Goal: Find specific page/section: Find specific page/section

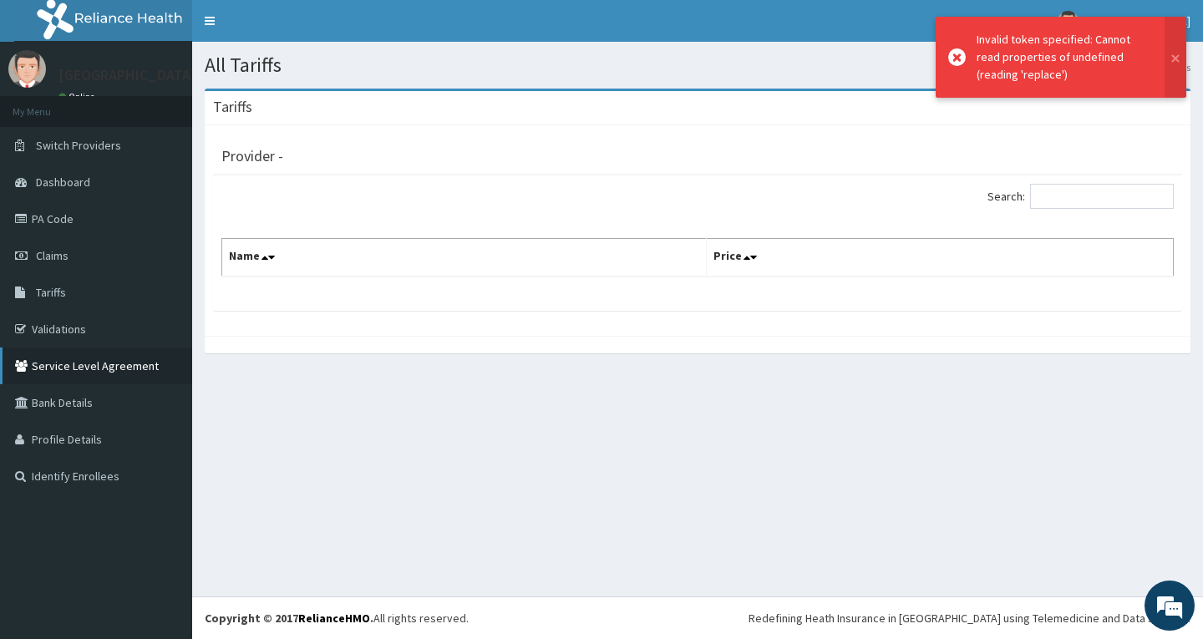
click at [62, 348] on link "Service Level Agreement" at bounding box center [96, 366] width 192 height 37
click at [66, 327] on link "Validations" at bounding box center [96, 329] width 192 height 37
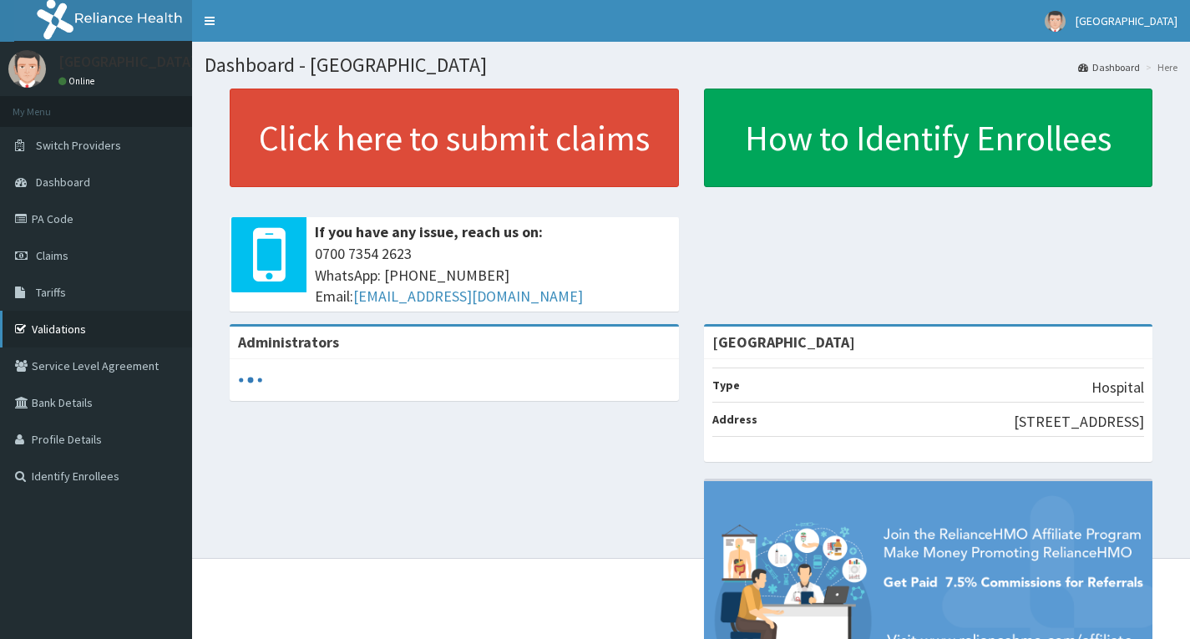
click at [51, 322] on link "Validations" at bounding box center [96, 329] width 192 height 37
